Goal: Navigation & Orientation: Find specific page/section

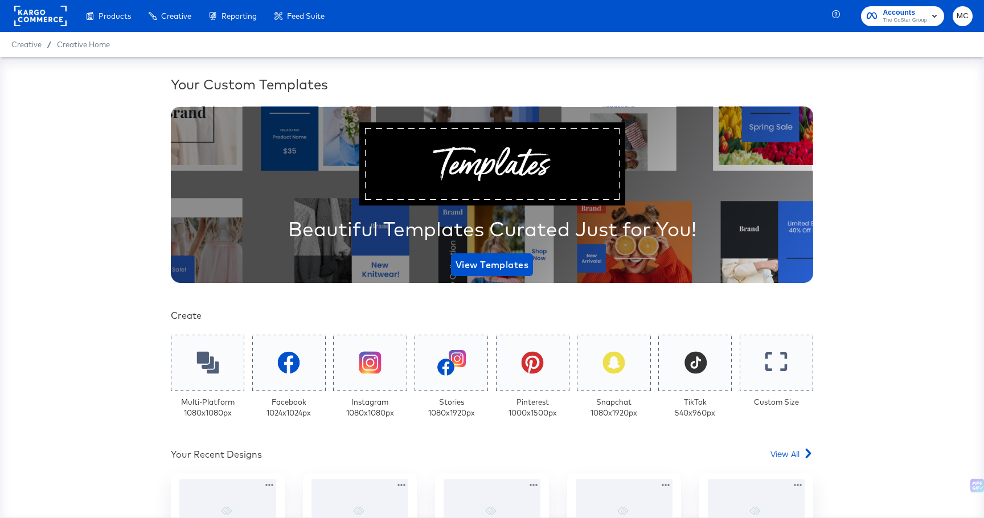
click at [901, 10] on span "Accounts" at bounding box center [905, 13] width 44 height 12
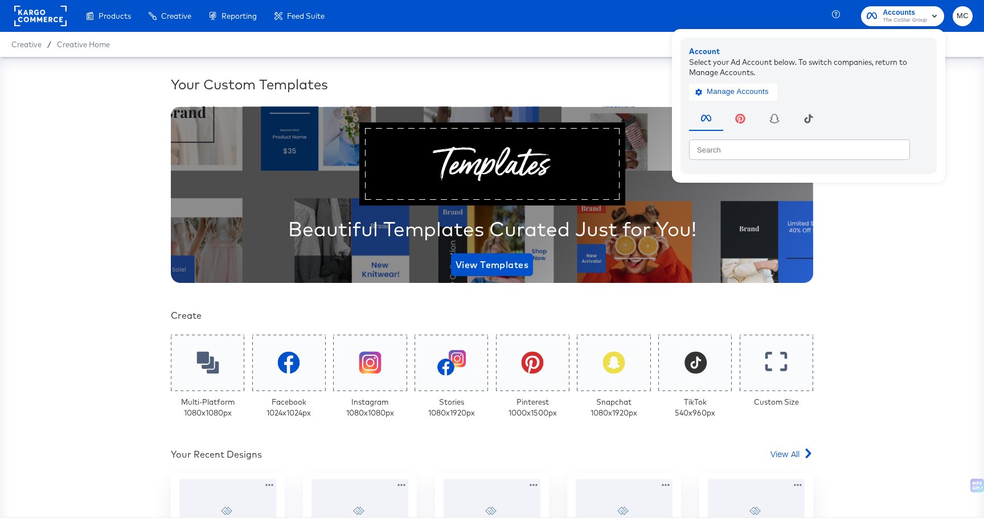
click at [327, 38] on div "Creative / Creative Home" at bounding box center [492, 44] width 984 height 25
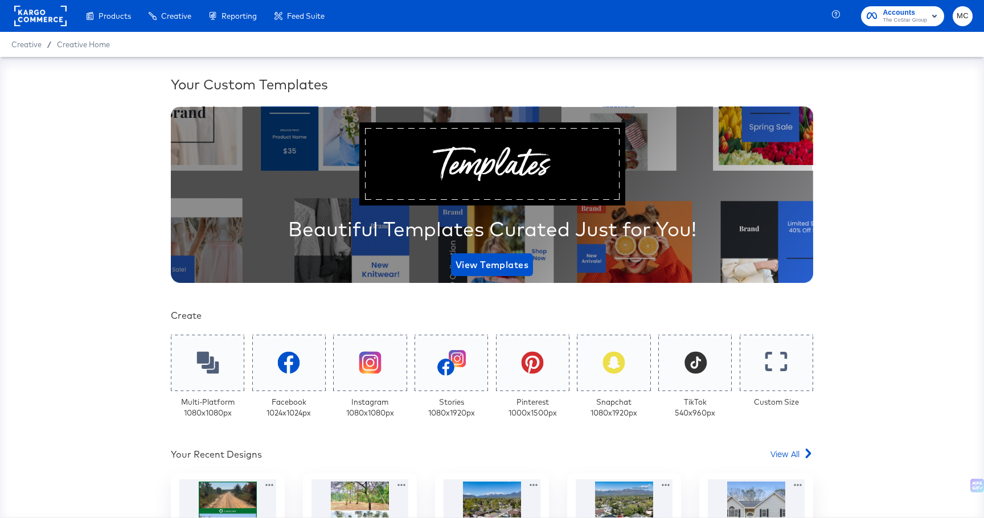
click at [22, 7] on rect at bounding box center [40, 16] width 52 height 20
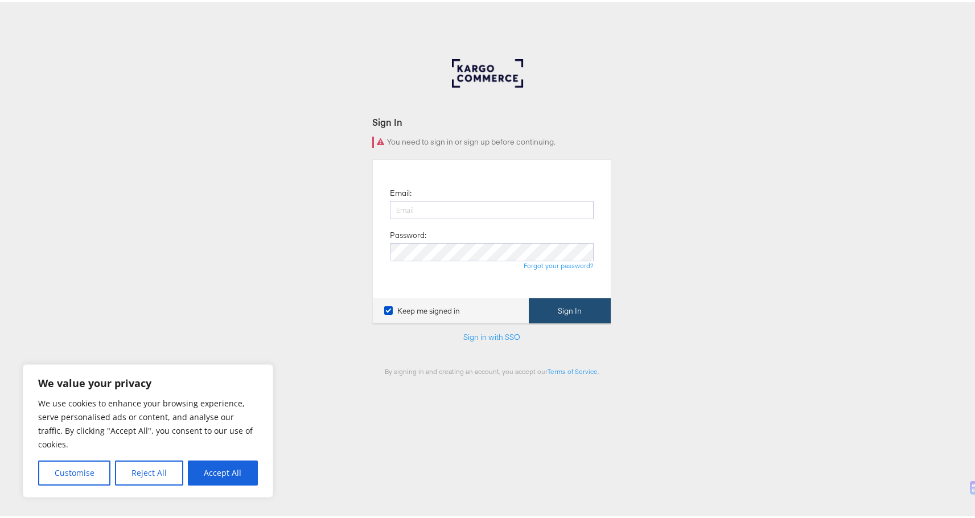
type input "michelle.castillo@kargo.com"
click at [556, 301] on button "Sign In" at bounding box center [570, 309] width 82 height 26
